Goal: Task Accomplishment & Management: Use online tool/utility

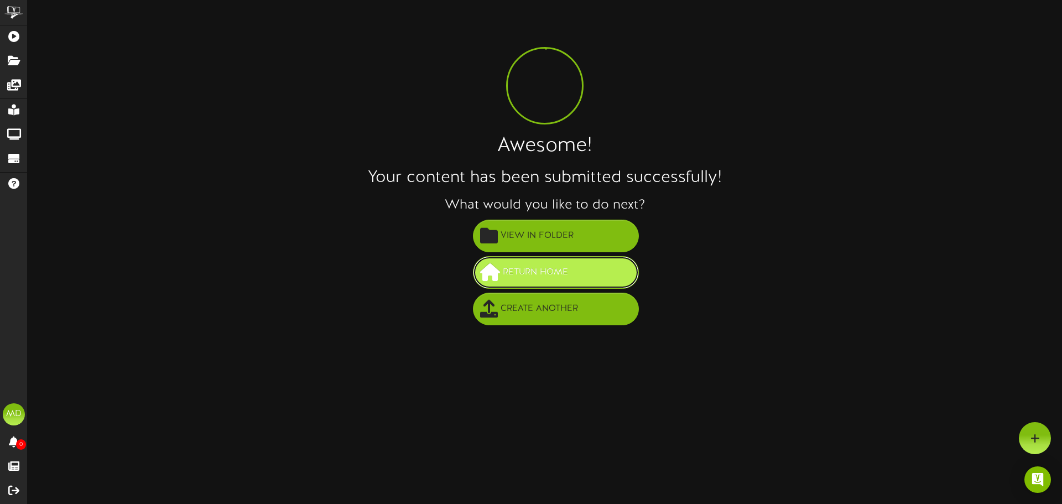
click at [564, 279] on span "Return Home" at bounding box center [535, 272] width 71 height 18
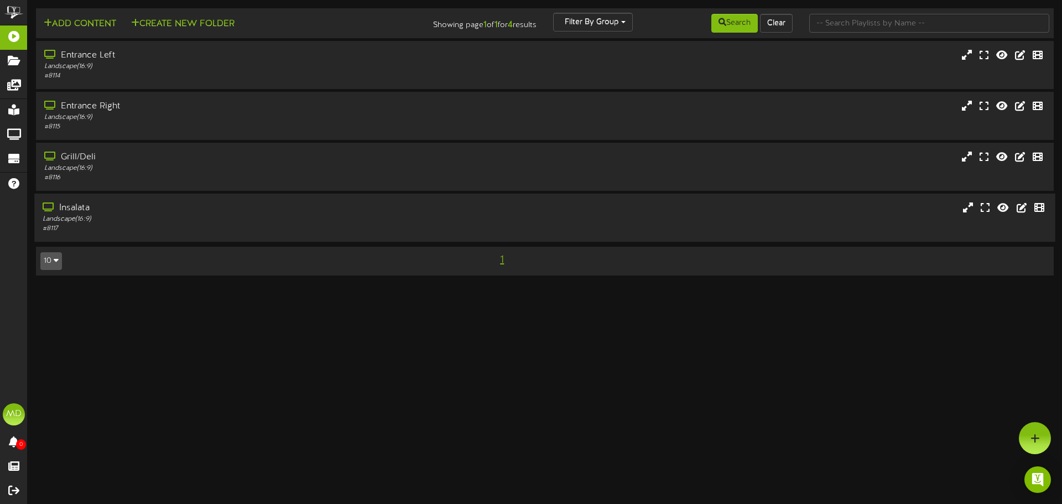
click at [133, 213] on div "Insalata" at bounding box center [247, 208] width 409 height 13
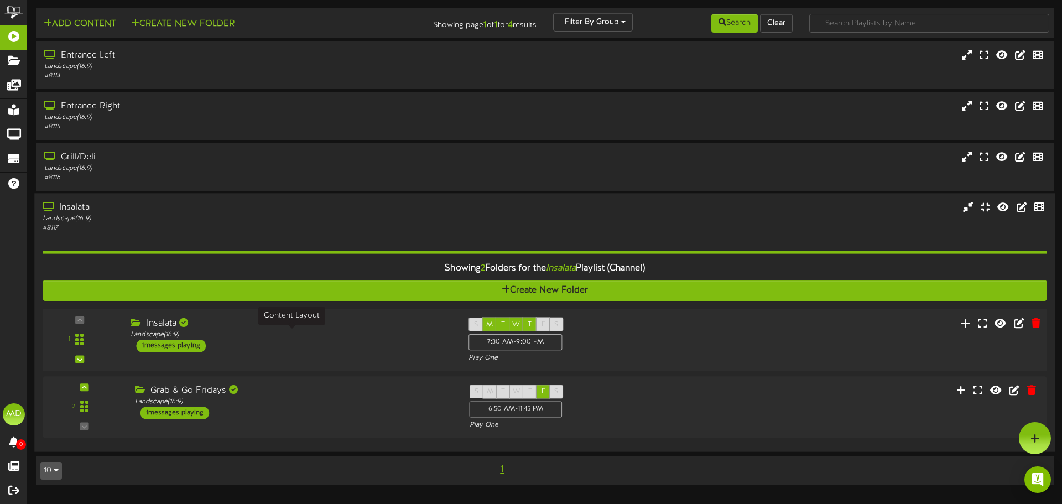
click at [274, 331] on div "Landscape ( 16:9 )" at bounding box center [291, 334] width 321 height 9
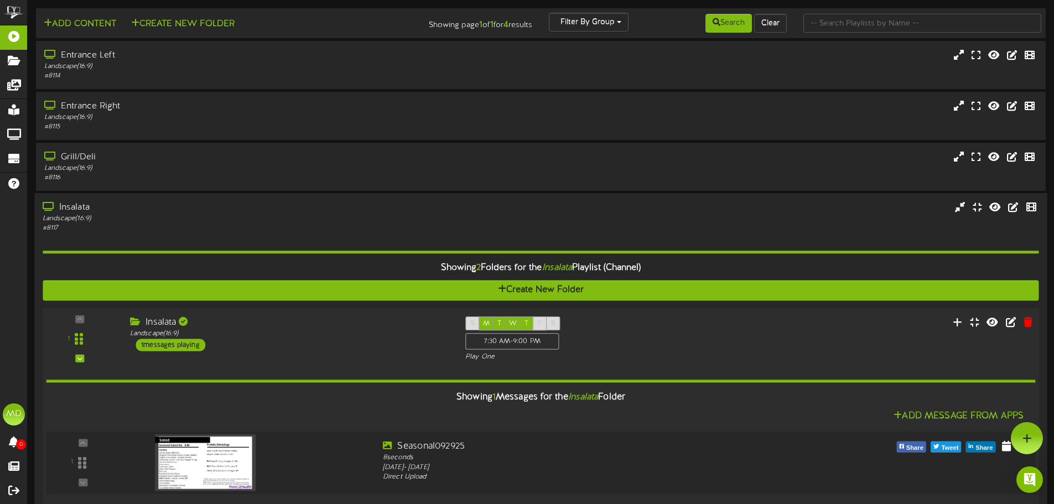
click at [212, 451] on img at bounding box center [205, 462] width 101 height 56
click at [1002, 451] on icon at bounding box center [1005, 445] width 11 height 12
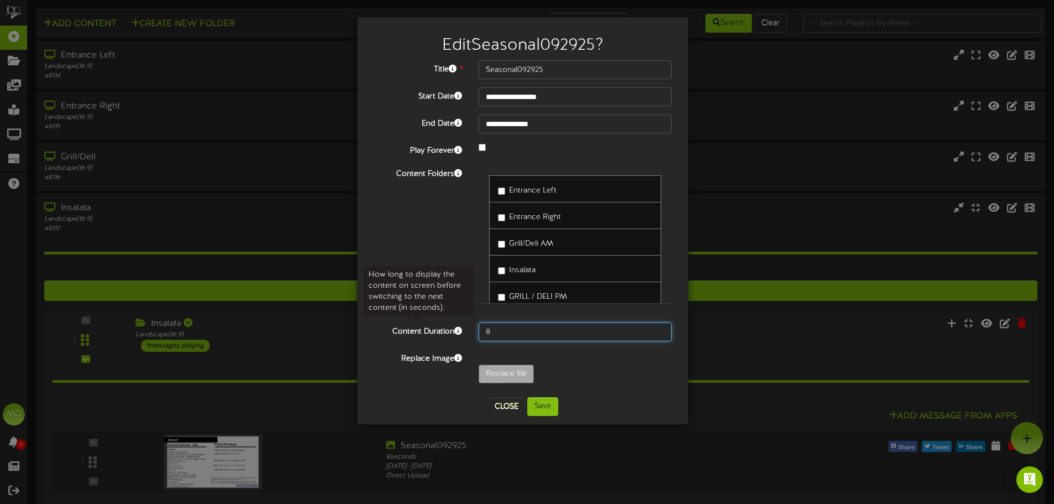
drag, startPoint x: 501, startPoint y: 330, endPoint x: 452, endPoint y: 324, distance: 49.0
click at [452, 324] on div "Content Duration 8" at bounding box center [523, 331] width 314 height 19
type input "600"
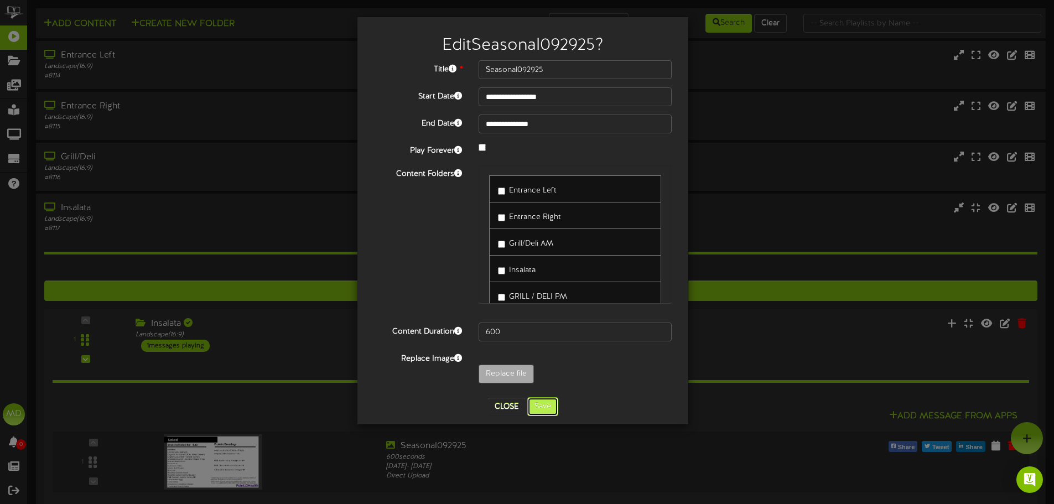
click at [540, 410] on button "Save" at bounding box center [542, 406] width 31 height 19
